Goal: Task Accomplishment & Management: Manage account settings

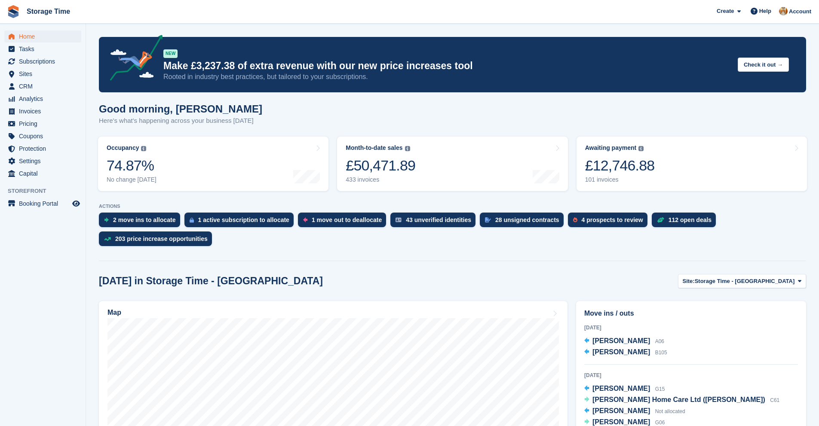
scroll to position [108, 0]
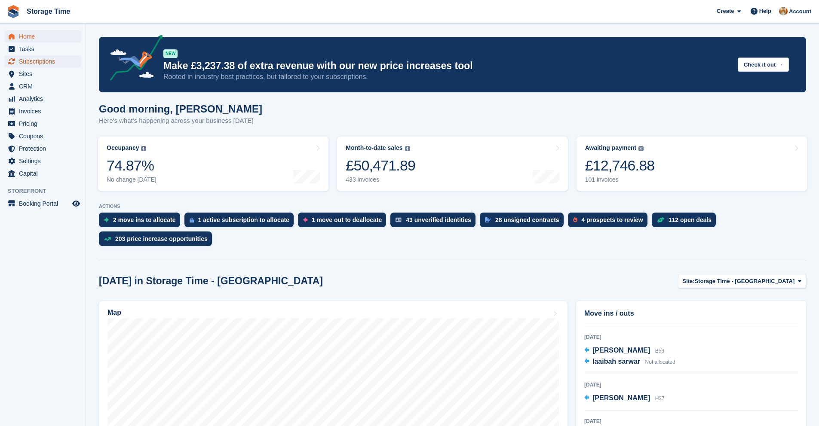
click at [49, 62] on span "Subscriptions" at bounding box center [45, 61] width 52 height 12
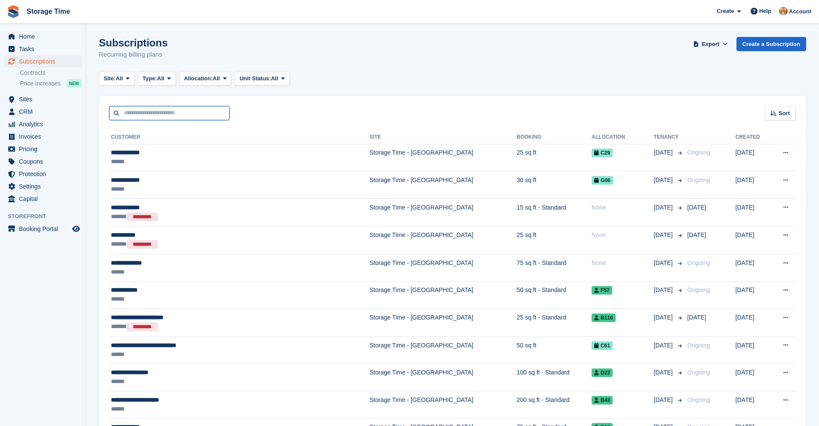
click at [154, 108] on input "text" at bounding box center [169, 113] width 120 height 14
type input "******"
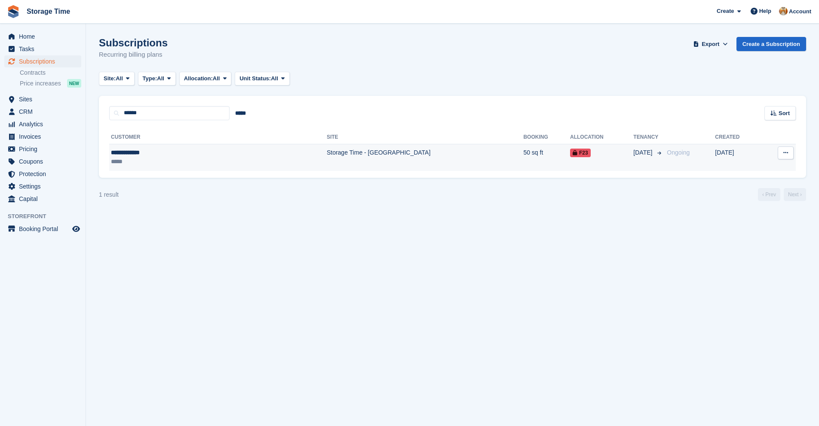
click at [371, 161] on td "Storage Time - [GEOGRAPHIC_DATA]" at bounding box center [425, 157] width 196 height 27
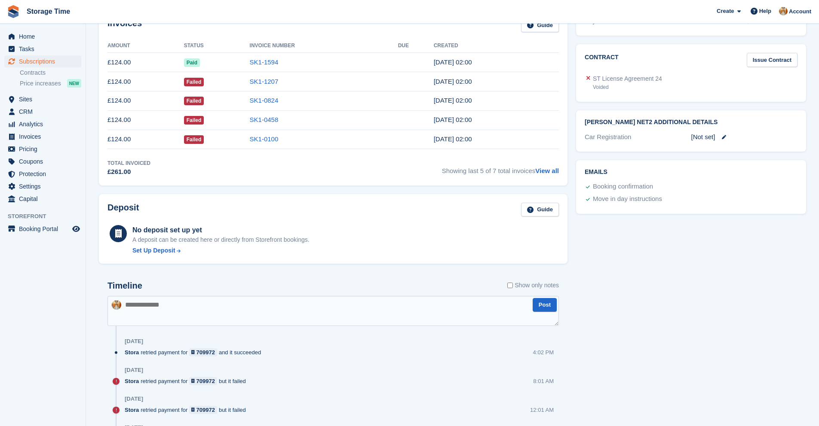
scroll to position [196, 0]
